Goal: Transaction & Acquisition: Purchase product/service

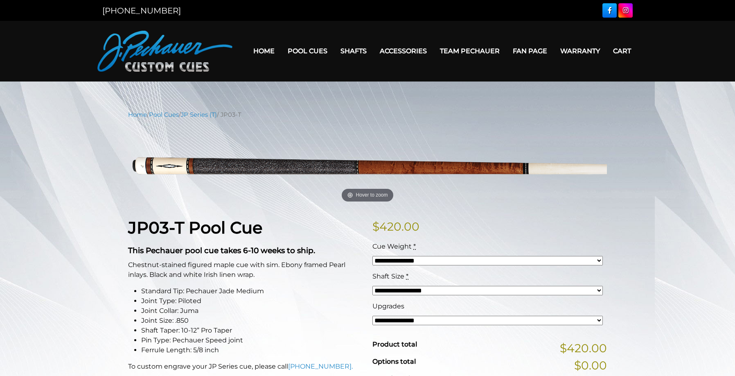
click at [545, 112] on nav "Home / Pool Cues / JP Series (T) / JP03-T" at bounding box center [367, 114] width 479 height 9
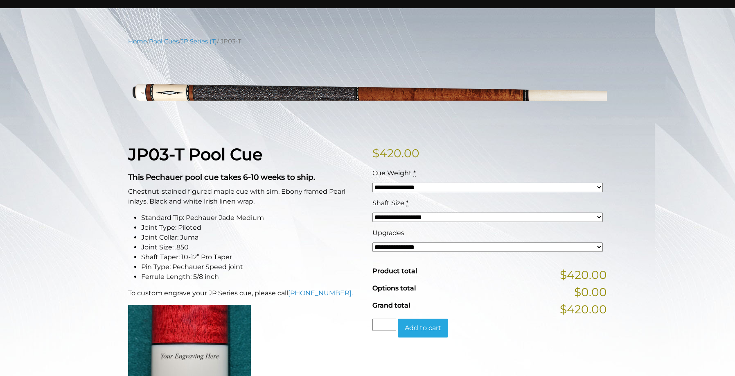
scroll to position [77, 0]
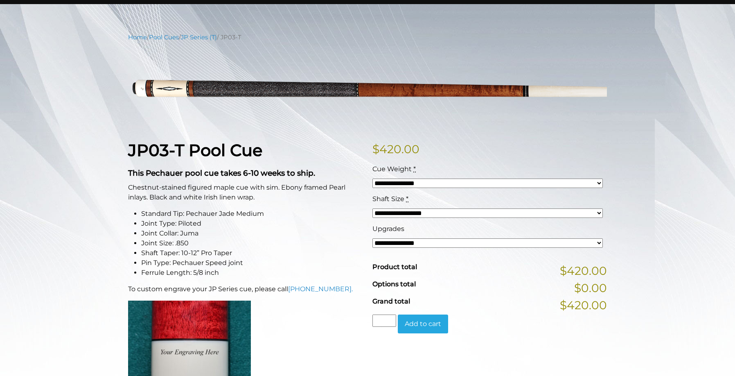
click at [415, 245] on select "**********" at bounding box center [488, 242] width 231 height 9
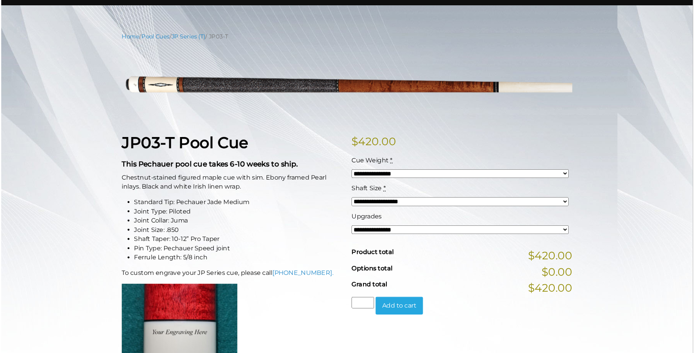
scroll to position [0, 0]
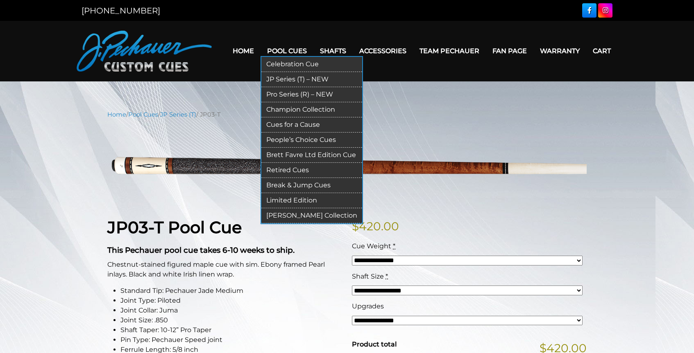
click at [278, 79] on link "JP Series (T) – NEW" at bounding box center [311, 79] width 101 height 15
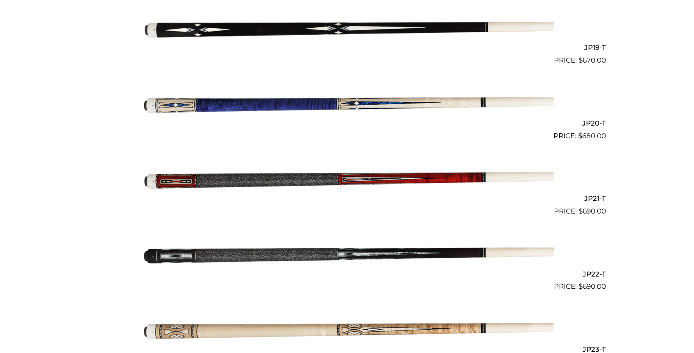
scroll to position [1674, 0]
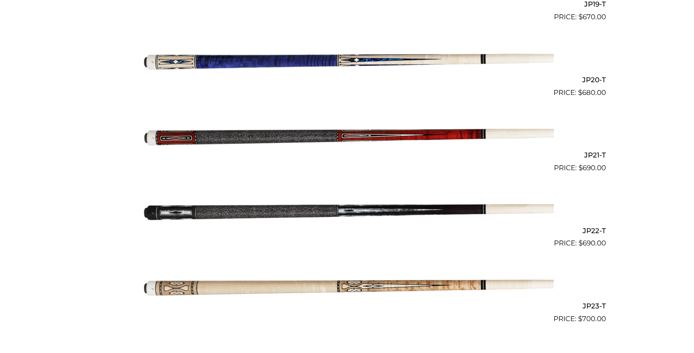
click at [302, 127] on img at bounding box center [347, 136] width 414 height 69
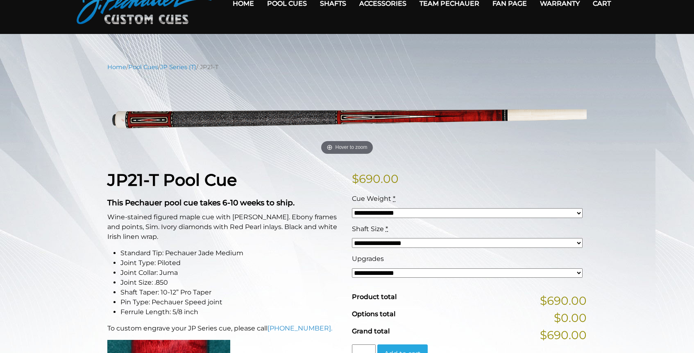
scroll to position [75, 0]
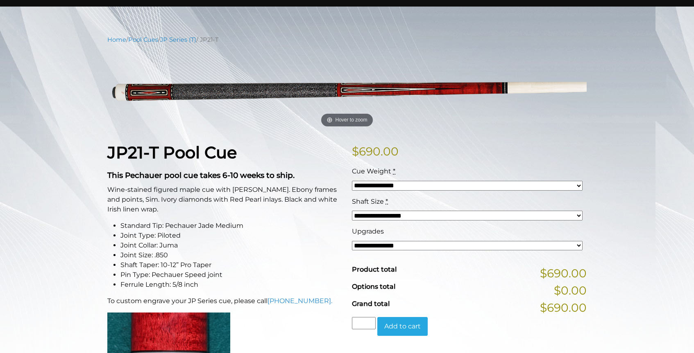
click at [408, 249] on select "**********" at bounding box center [467, 246] width 231 height 10
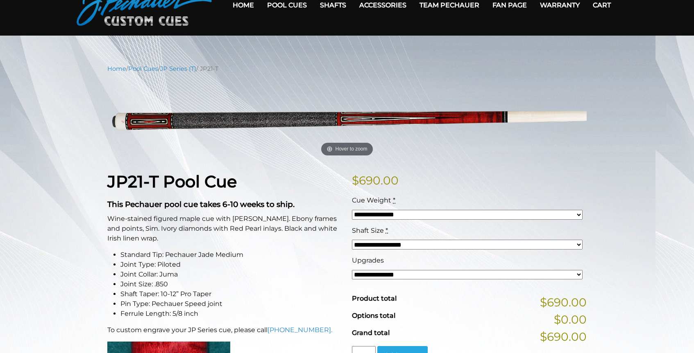
scroll to position [0, 0]
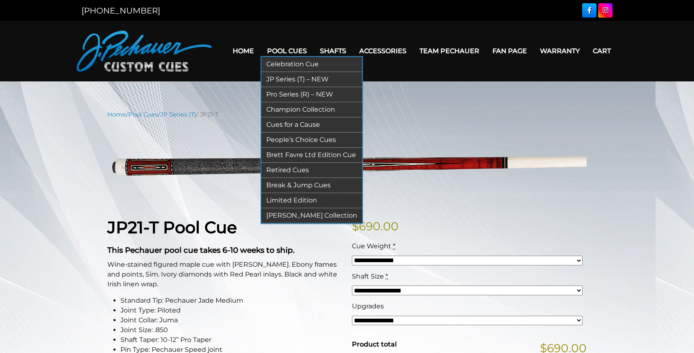
click at [295, 96] on link "Pro Series (R) – NEW" at bounding box center [311, 94] width 101 height 15
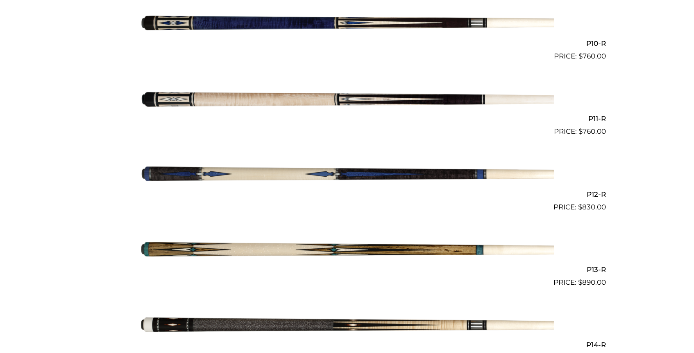
scroll to position [943, 0]
